Goal: Task Accomplishment & Management: Complete application form

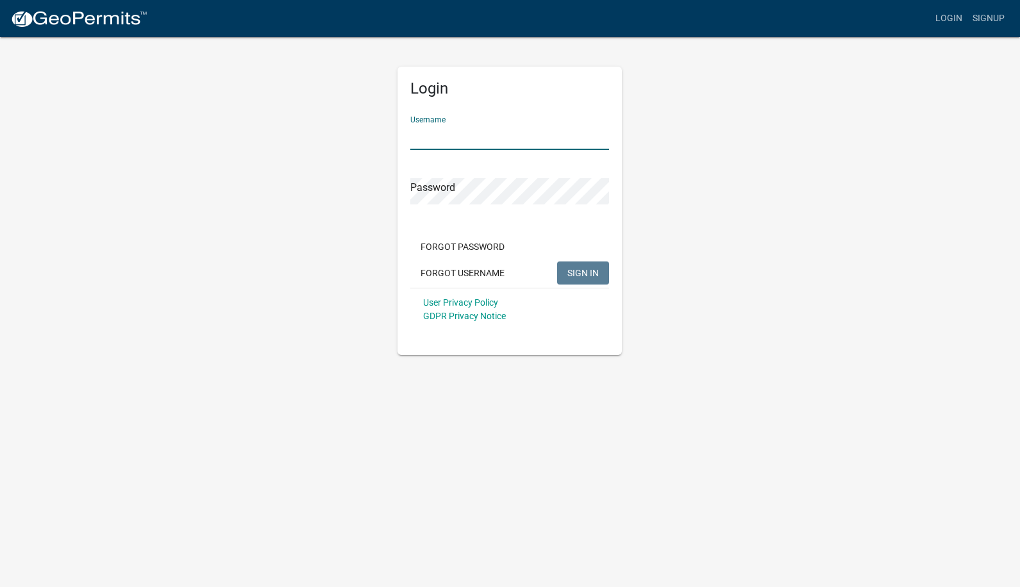
click at [465, 133] on input "Username" at bounding box center [509, 137] width 199 height 26
type input "caries"
click at [557, 261] on button "SIGN IN" at bounding box center [583, 272] width 52 height 23
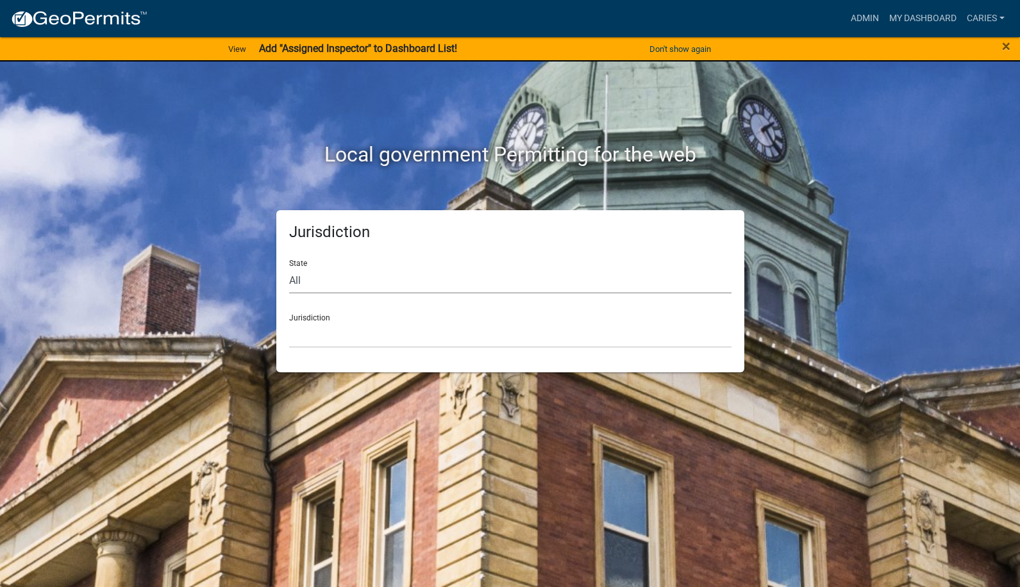
click at [397, 279] on select "All [US_STATE] [US_STATE] [US_STATE] [US_STATE] [US_STATE] [US_STATE] [US_STATE…" at bounding box center [510, 280] width 442 height 26
select select "[US_STATE]"
click at [289, 267] on select "All [US_STATE] [US_STATE] [US_STATE] [US_STATE] [US_STATE] [US_STATE] [US_STATE…" at bounding box center [510, 280] width 442 height 26
click at [379, 340] on select "[GEOGRAPHIC_DATA], [US_STATE] [GEOGRAPHIC_DATA], [US_STATE] [GEOGRAPHIC_DATA], …" at bounding box center [510, 335] width 442 height 26
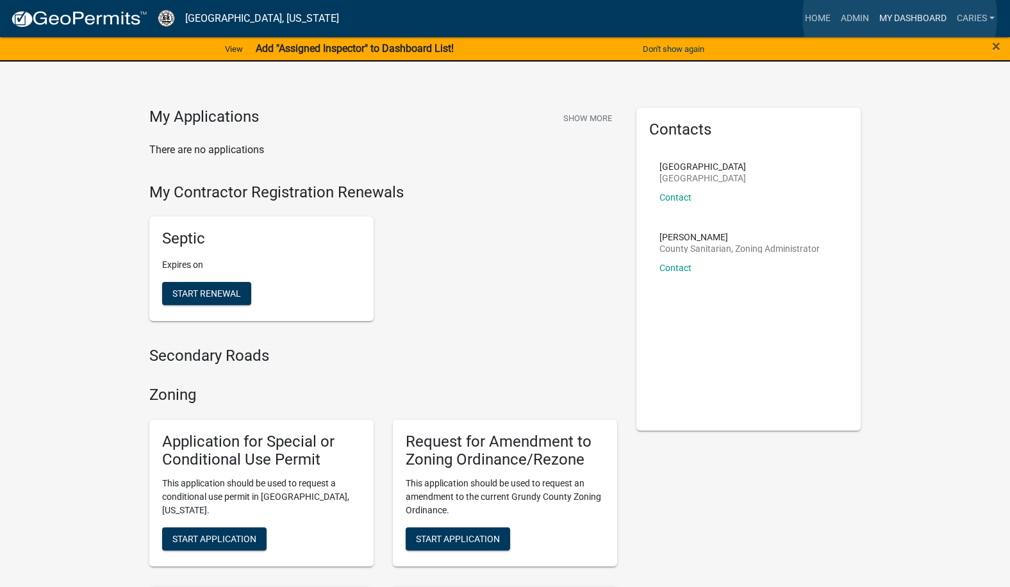
click at [900, 17] on link "My Dashboard" at bounding box center [913, 18] width 78 height 24
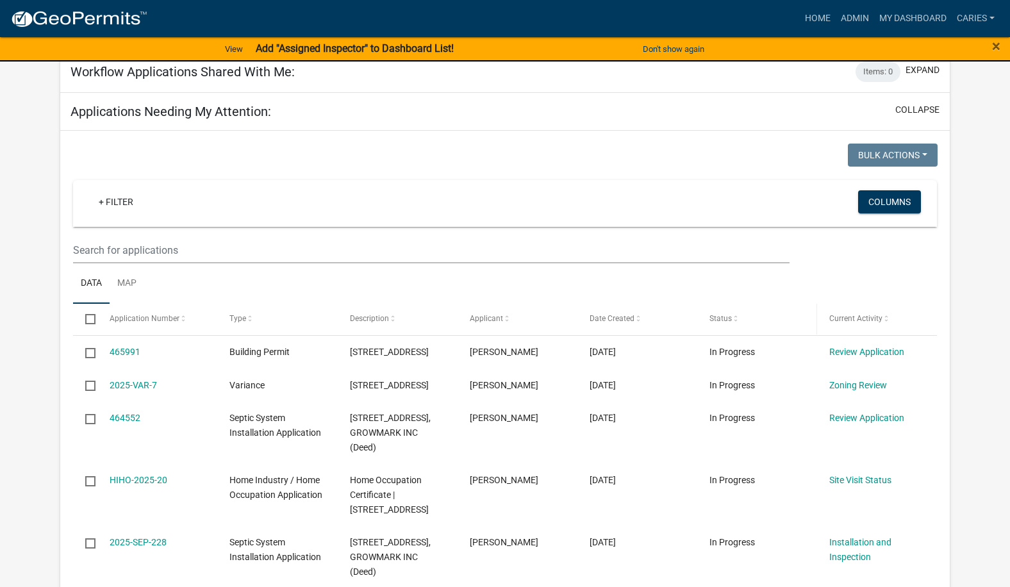
scroll to position [833, 0]
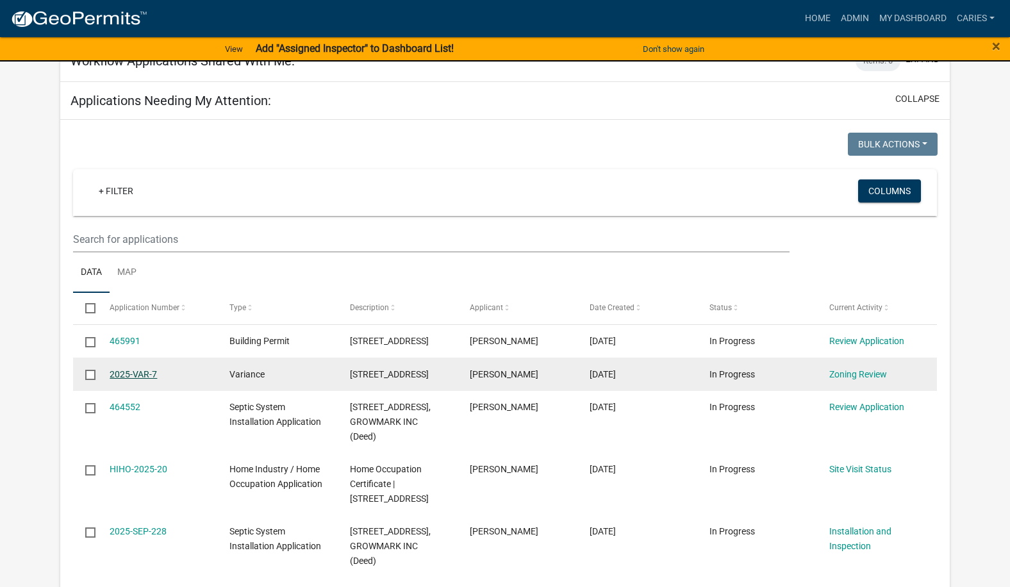
click at [147, 373] on link "2025-VAR-7" at bounding box center [133, 374] width 47 height 10
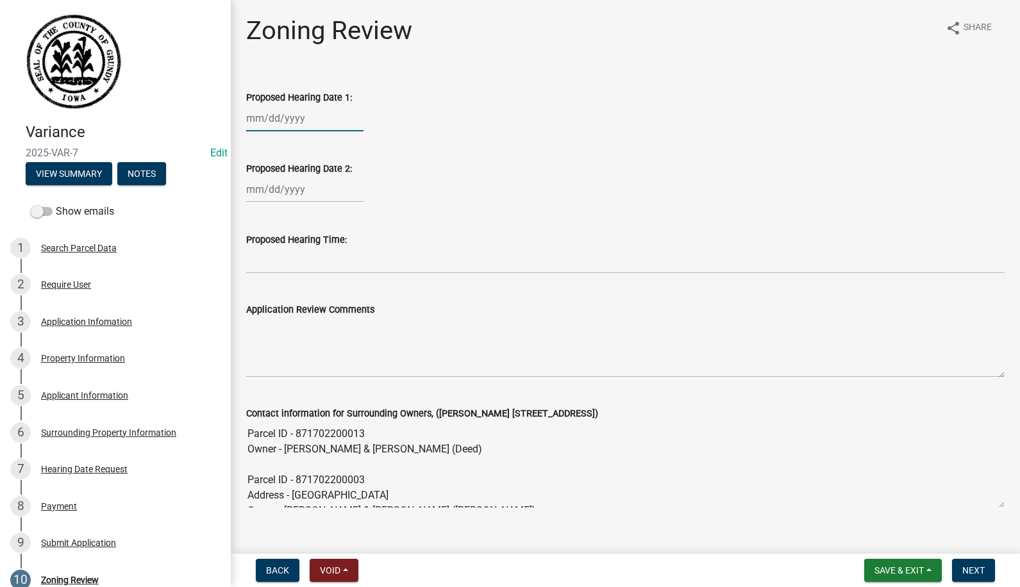
click at [292, 117] on div at bounding box center [304, 118] width 117 height 26
select select "8"
select select "2025"
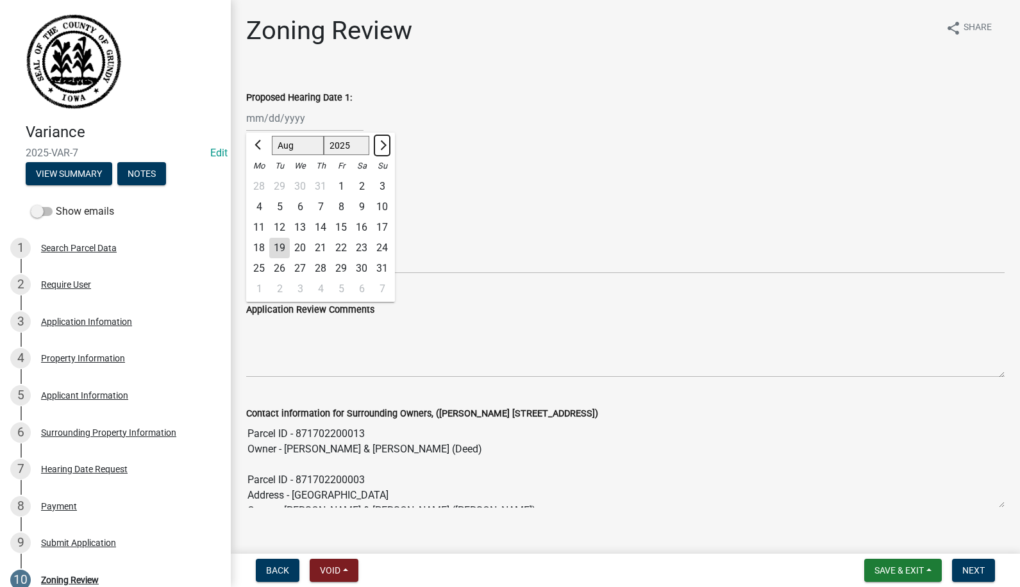
click at [381, 147] on span "Next month" at bounding box center [382, 145] width 10 height 10
select select "9"
click at [277, 202] on div "9" at bounding box center [279, 207] width 21 height 21
type input "[DATE]"
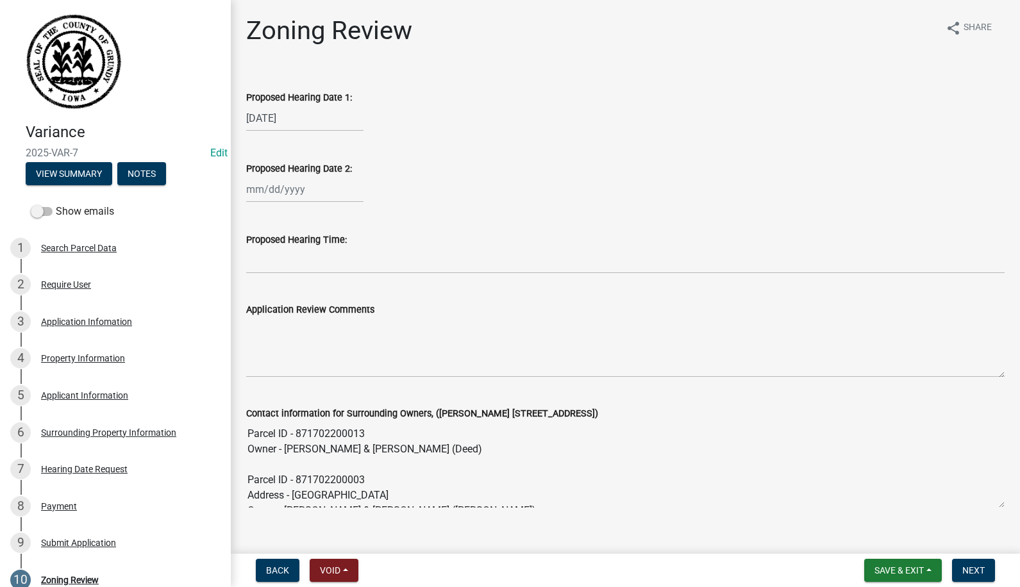
click at [277, 187] on div at bounding box center [304, 189] width 117 height 26
select select "8"
select select "2025"
click at [380, 215] on span "Next month" at bounding box center [382, 216] width 10 height 10
select select "9"
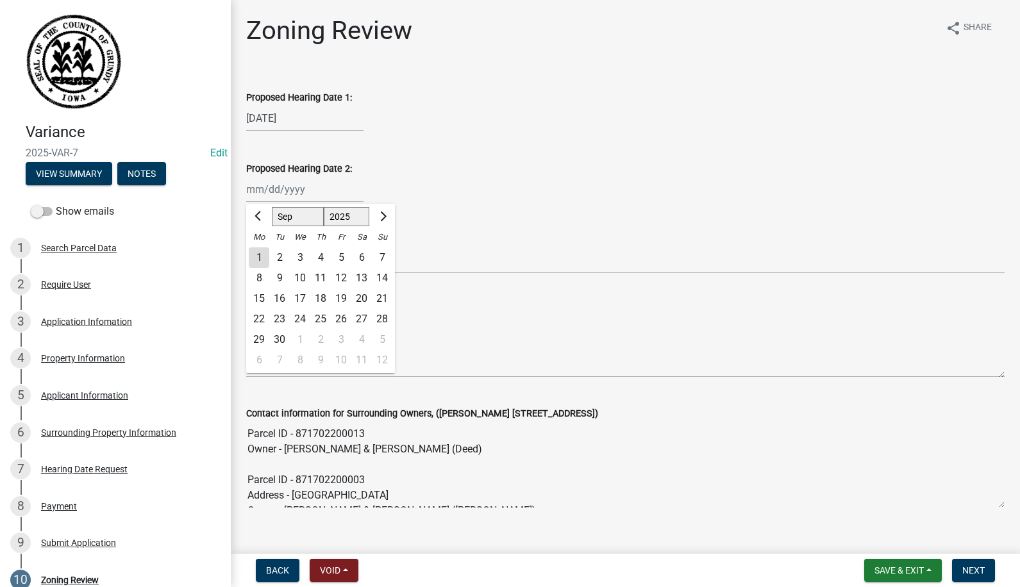
click at [341, 276] on div "12" at bounding box center [341, 278] width 21 height 21
type input "[DATE]"
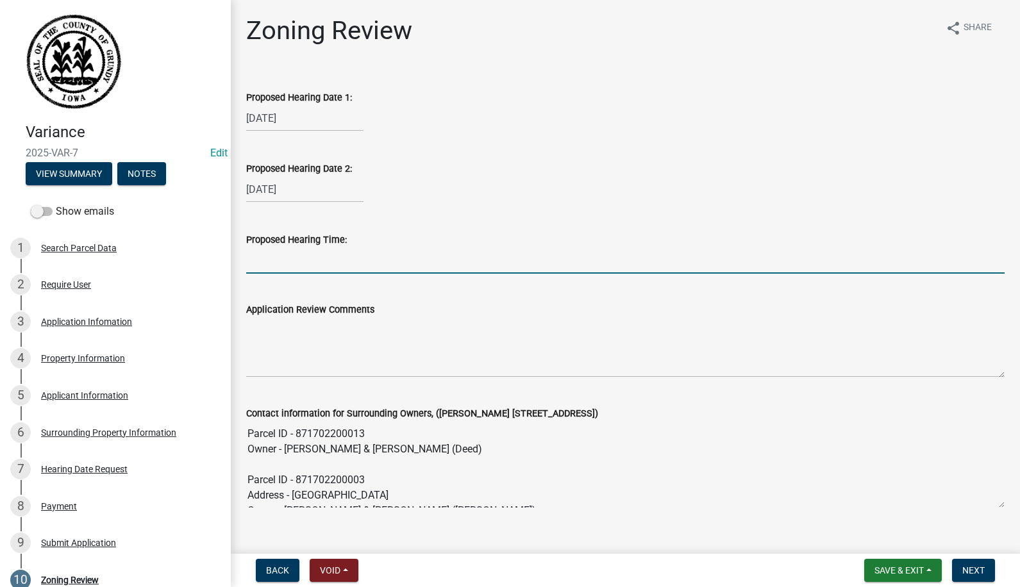
click at [318, 263] on input "Proposed Hearing Time:" at bounding box center [625, 260] width 758 height 26
type input "9:00 am"
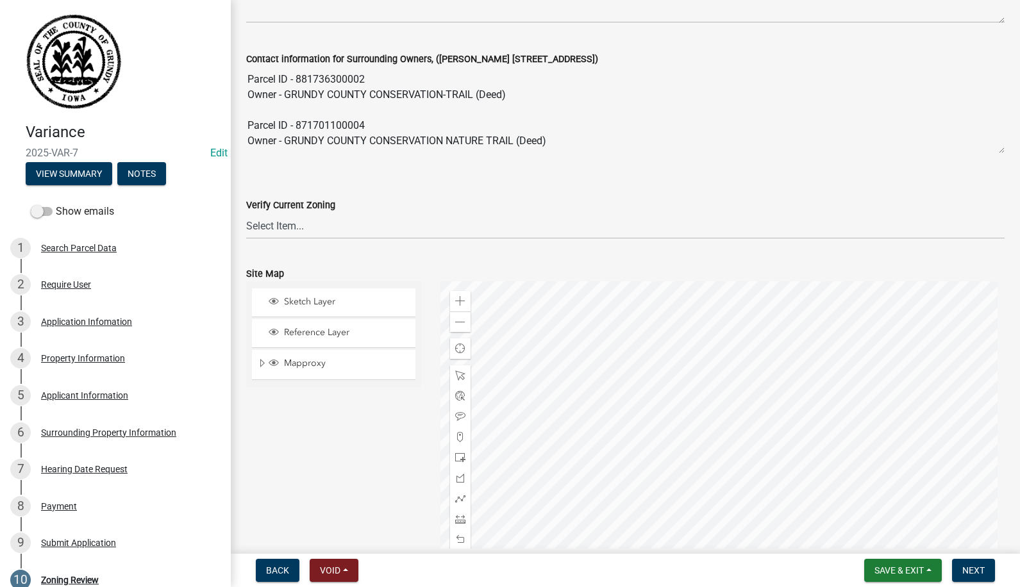
scroll to position [341, 0]
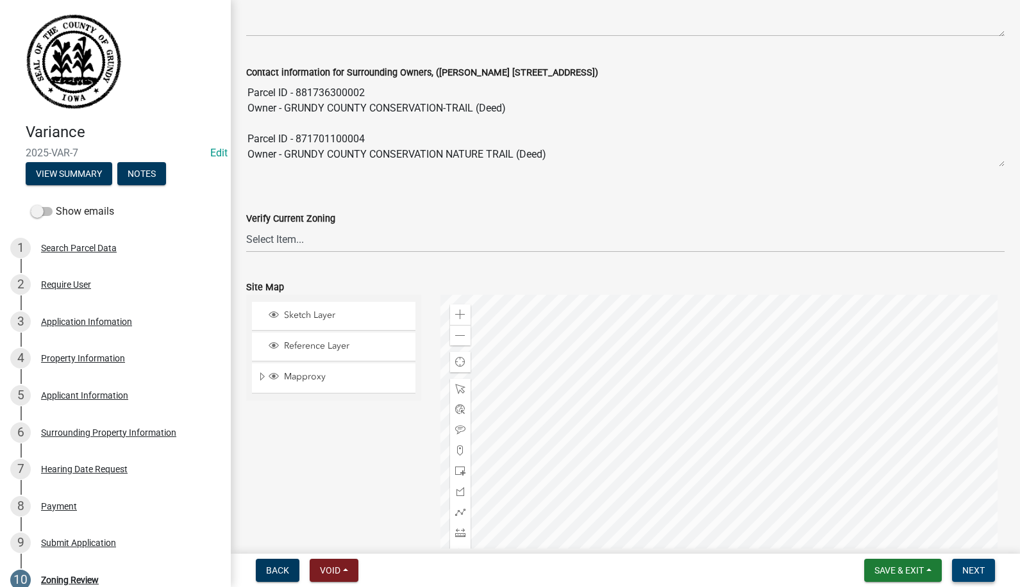
click at [964, 564] on button "Next" at bounding box center [973, 570] width 43 height 23
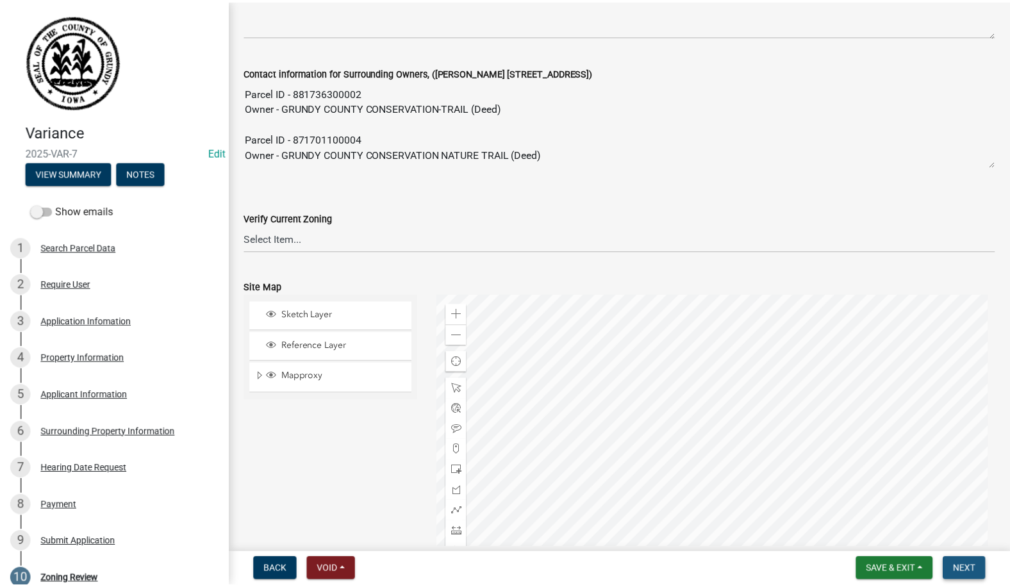
scroll to position [0, 0]
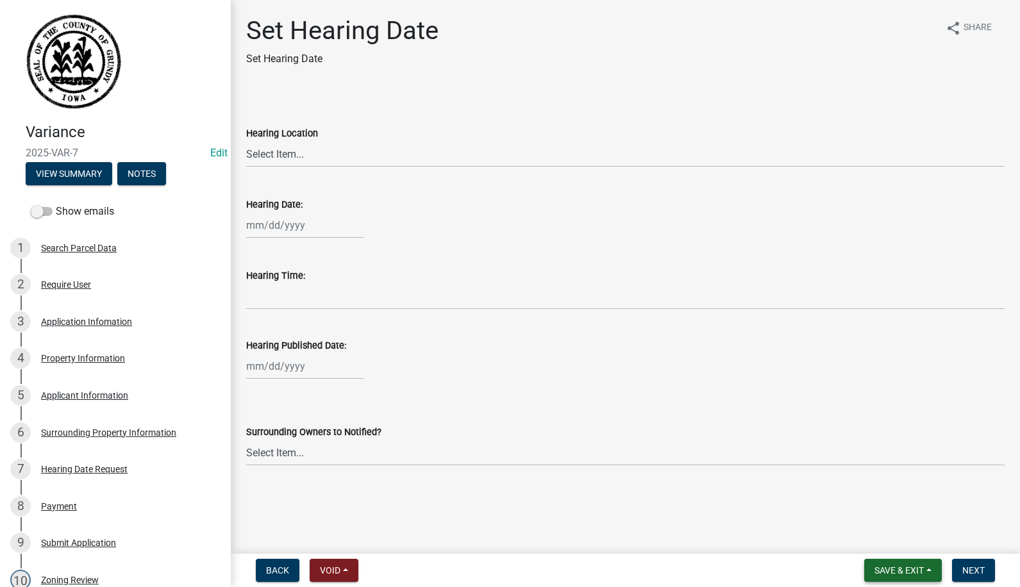
click at [897, 575] on span "Save & Exit" at bounding box center [898, 570] width 49 height 10
click at [875, 536] on button "Save & Exit" at bounding box center [890, 537] width 103 height 31
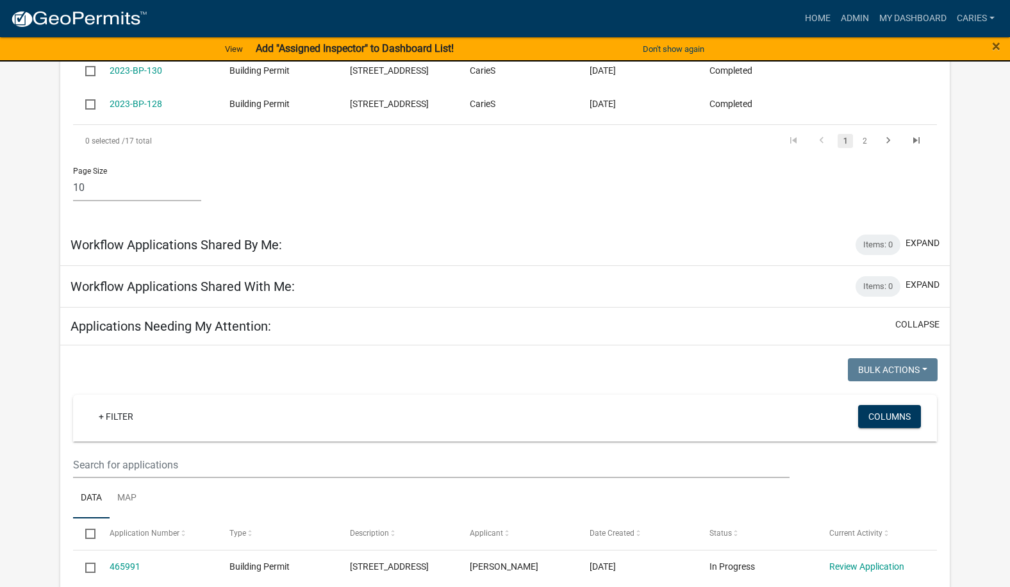
scroll to position [833, 0]
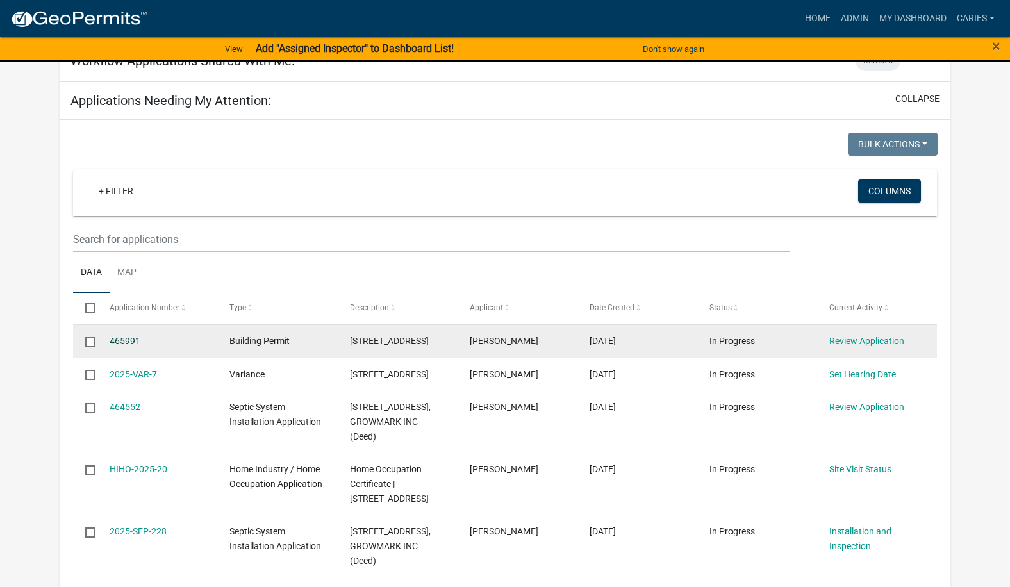
click at [121, 338] on link "465991" at bounding box center [125, 341] width 31 height 10
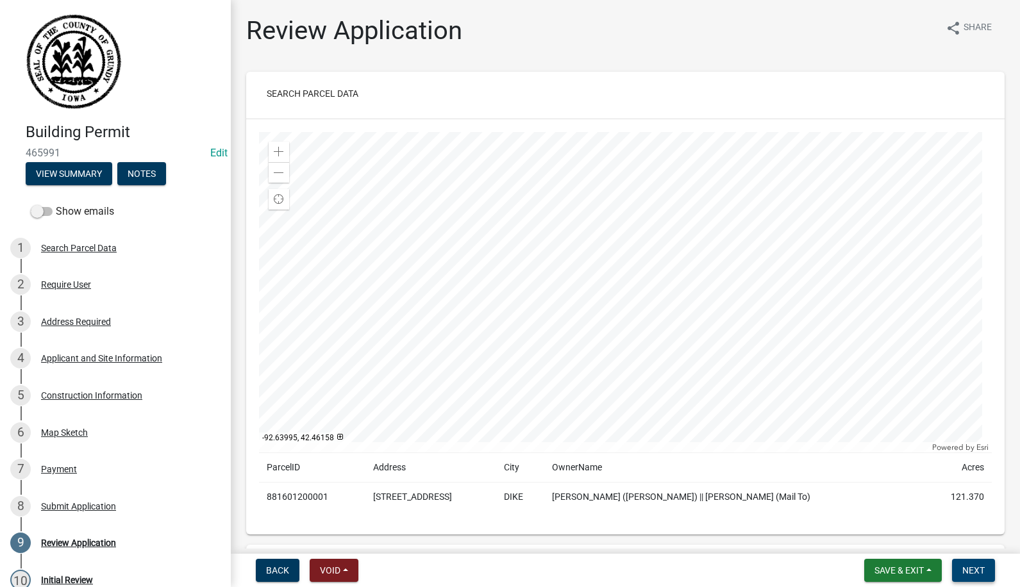
click at [971, 564] on button "Next" at bounding box center [973, 570] width 43 height 23
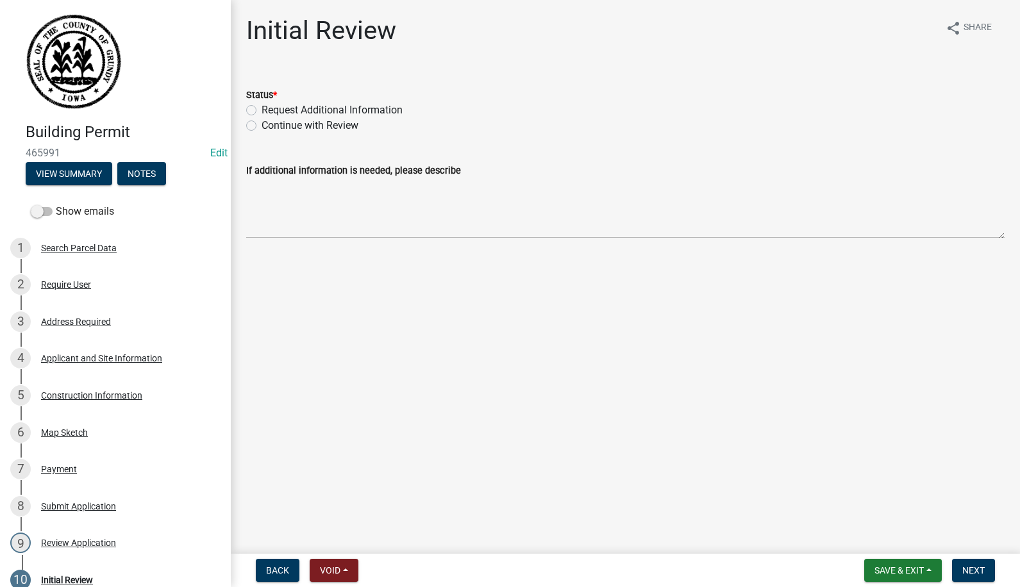
click at [250, 131] on div "Continue with Review" at bounding box center [625, 125] width 758 height 15
drag, startPoint x: 252, startPoint y: 126, endPoint x: 307, endPoint y: 146, distance: 58.6
click at [261, 127] on label "Continue with Review" at bounding box center [309, 125] width 97 height 15
click at [261, 126] on input "Continue with Review" at bounding box center [265, 122] width 8 height 8
radio input "true"
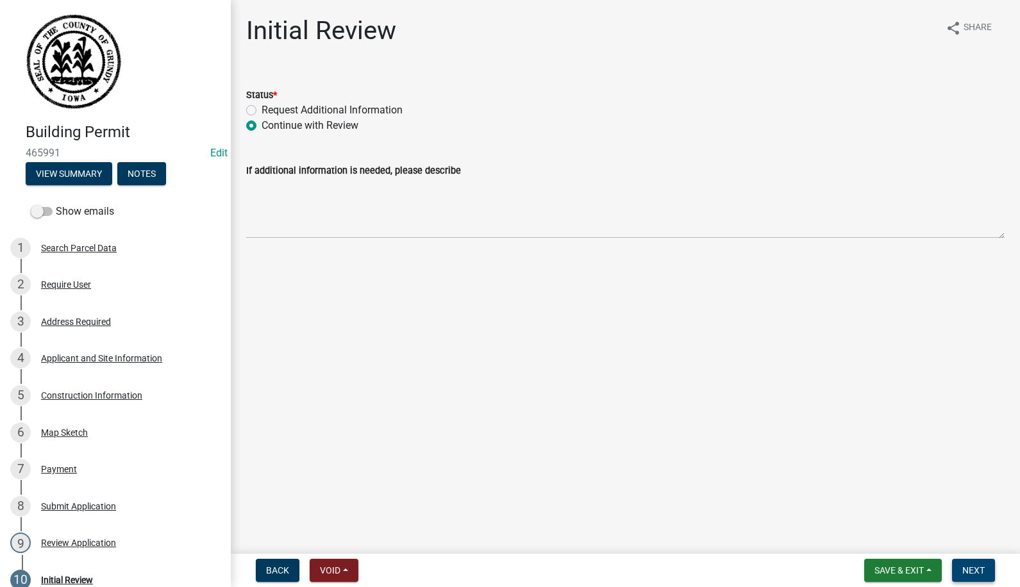
click at [971, 563] on button "Next" at bounding box center [973, 570] width 43 height 23
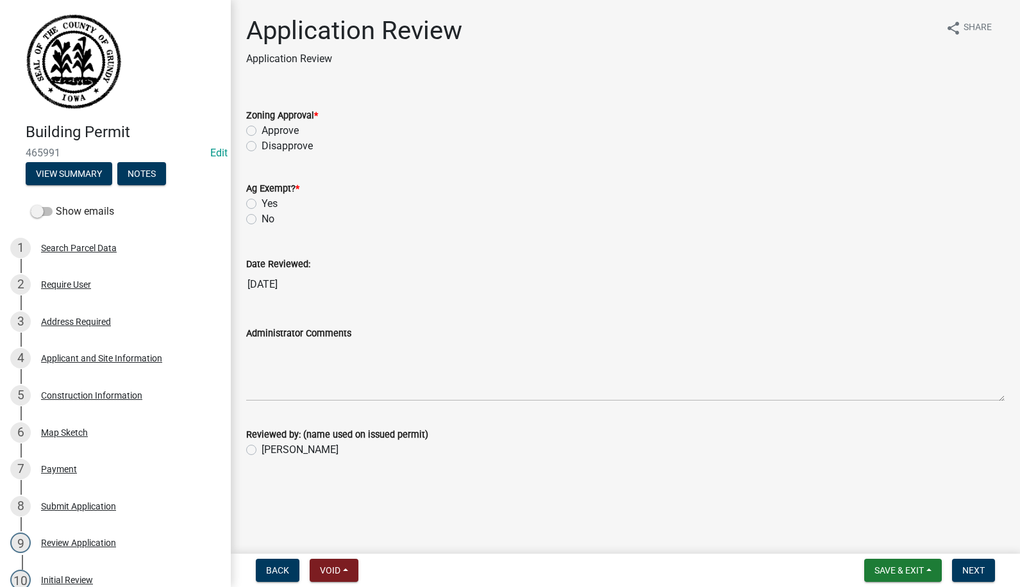
click at [261, 131] on label "Approve" at bounding box center [279, 130] width 37 height 15
click at [261, 131] on input "Approve" at bounding box center [265, 127] width 8 height 8
radio input "true"
click at [261, 219] on label "No" at bounding box center [267, 218] width 13 height 15
click at [261, 219] on input "No" at bounding box center [265, 215] width 8 height 8
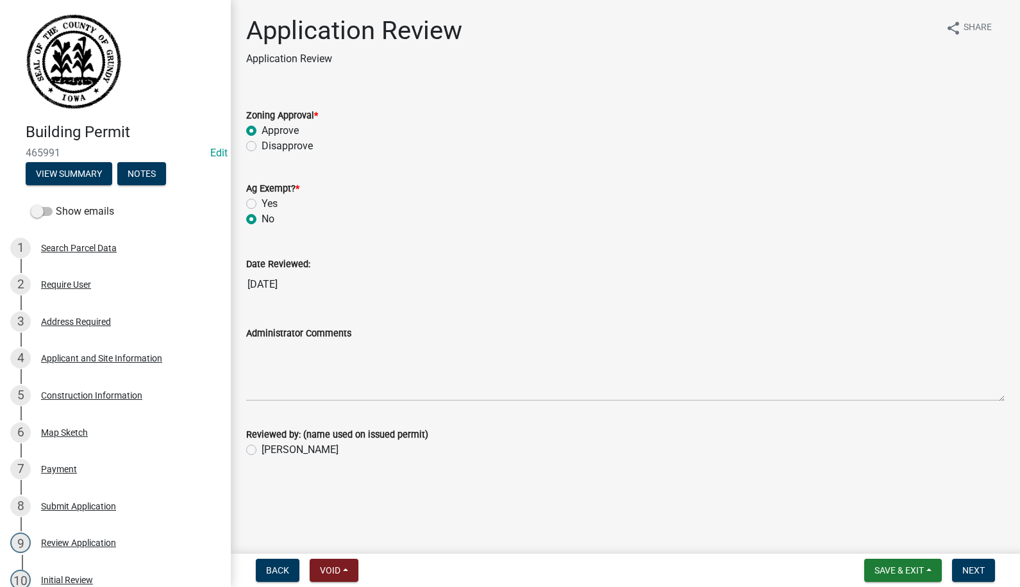
radio input "true"
click at [261, 447] on label "[PERSON_NAME]" at bounding box center [299, 449] width 77 height 15
click at [261, 447] on input "[PERSON_NAME]" at bounding box center [265, 446] width 8 height 8
radio input "true"
click at [967, 570] on span "Next" at bounding box center [973, 570] width 22 height 10
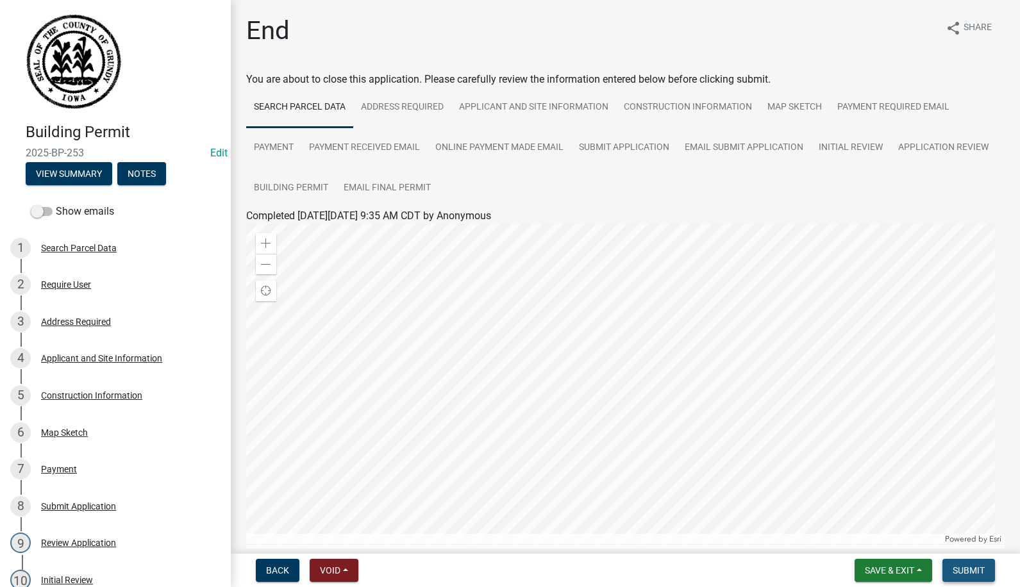
click at [982, 565] on span "Submit" at bounding box center [968, 570] width 32 height 10
